Goal: Find specific page/section: Find specific page/section

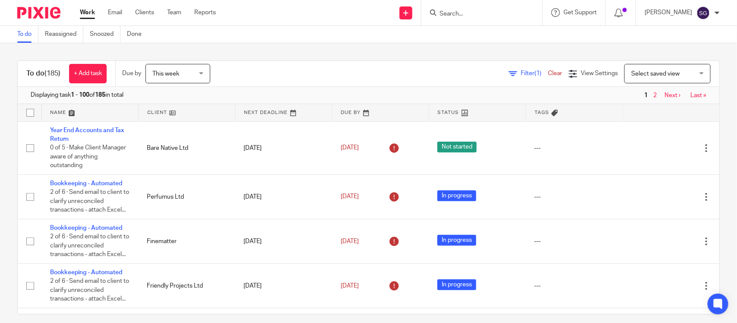
click at [717, 15] on div at bounding box center [716, 12] width 5 height 5
click at [695, 47] on span "Email integration" at bounding box center [695, 47] width 45 height 6
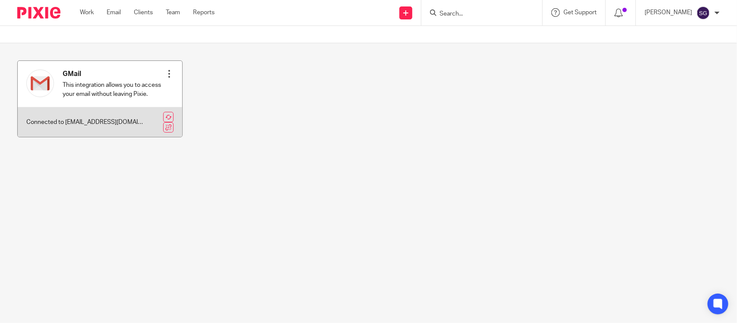
click at [165, 68] on div "Refresh inbox Disconnect" at bounding box center [169, 84] width 9 height 38
click at [165, 72] on div at bounding box center [169, 73] width 9 height 9
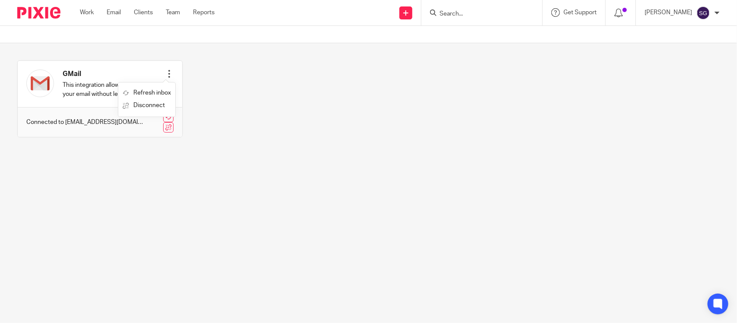
click at [258, 150] on section "GMail This integration allows you to access your email without leaving Pixie. R…" at bounding box center [368, 105] width 737 height 124
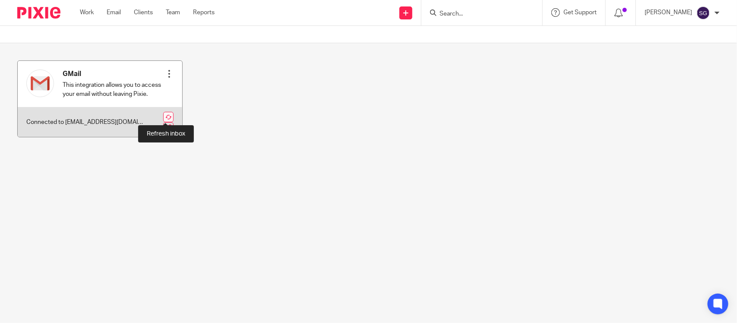
click at [170, 114] on link at bounding box center [168, 117] width 10 height 10
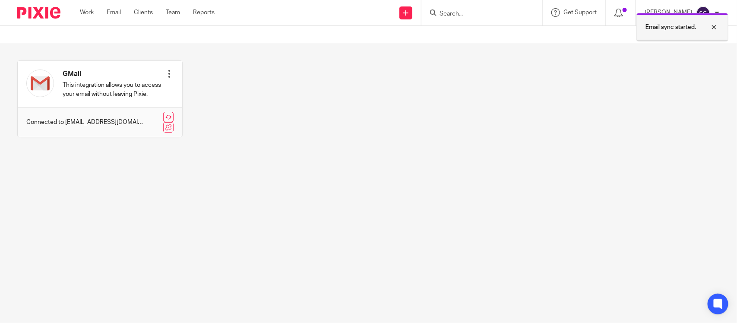
click at [711, 27] on div at bounding box center [707, 27] width 23 height 10
click at [716, 11] on div at bounding box center [716, 12] width 5 height 5
click at [684, 35] on span "My profile" at bounding box center [686, 34] width 27 height 6
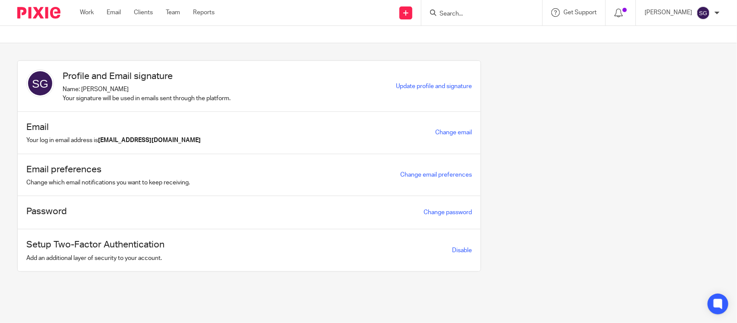
click at [438, 10] on input "Search" at bounding box center [477, 14] width 78 height 8
type input "[GEOGRAPHIC_DATA]"
click button "submit" at bounding box center [0, 0] width 0 height 0
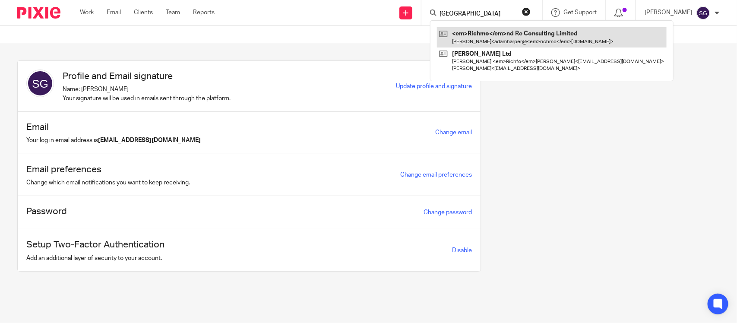
click at [493, 39] on link at bounding box center [552, 37] width 230 height 20
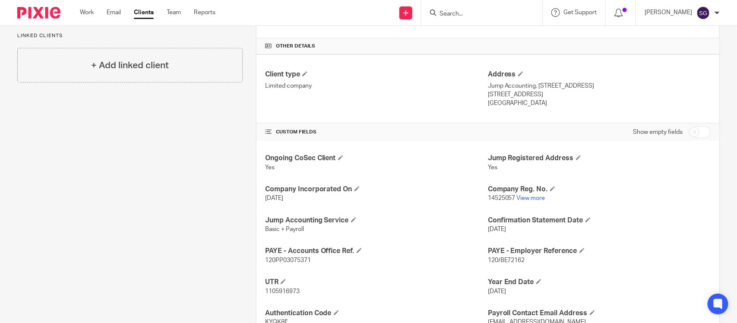
scroll to position [242, 0]
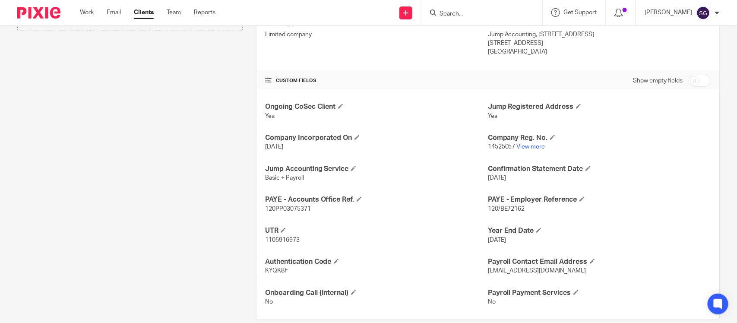
click at [272, 206] on span "120PP03075371" at bounding box center [288, 209] width 46 height 6
copy span "120PP03075371"
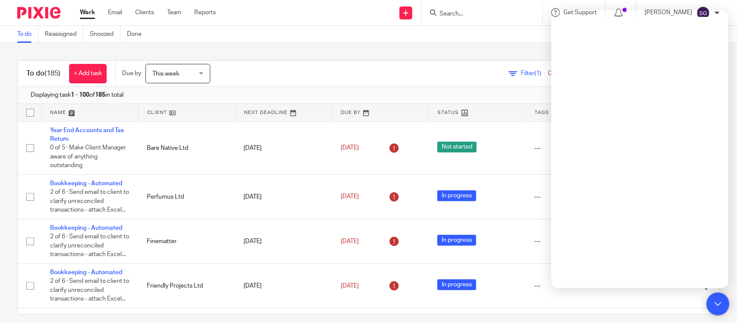
click at [717, 309] on icon at bounding box center [718, 304] width 14 height 14
